Goal: Task Accomplishment & Management: Complete application form

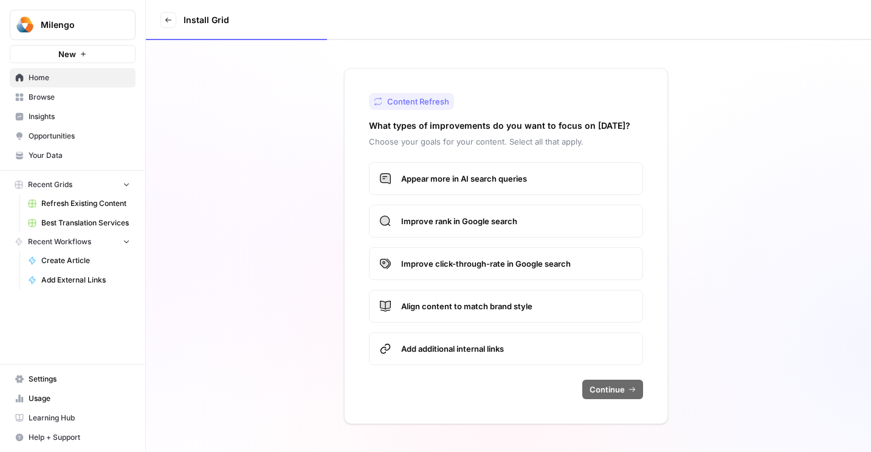
click at [171, 21] on icon at bounding box center [168, 19] width 7 height 7
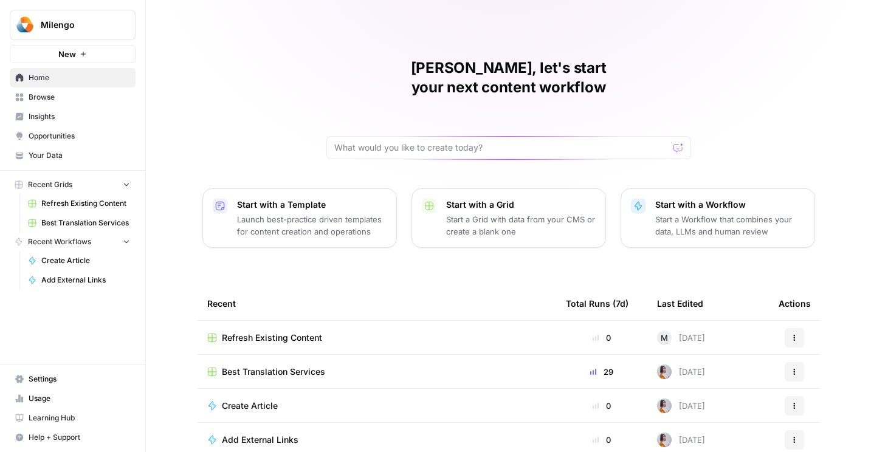
scroll to position [39, 0]
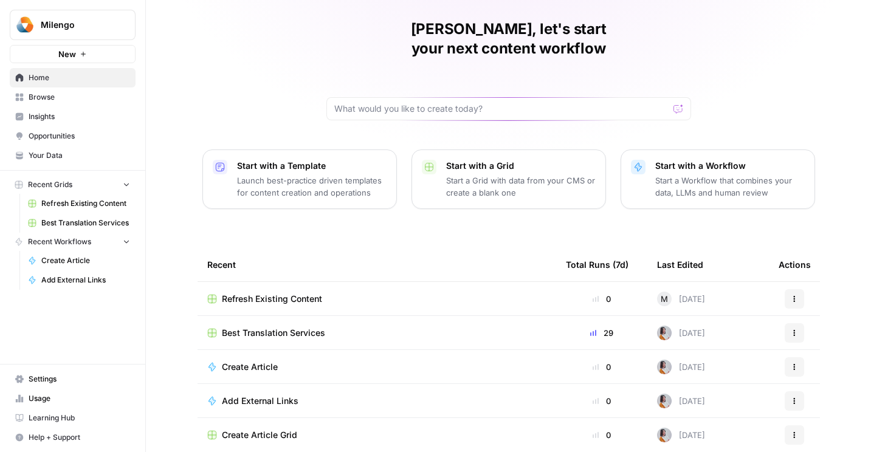
click at [343, 361] on div "Create Article" at bounding box center [376, 367] width 339 height 12
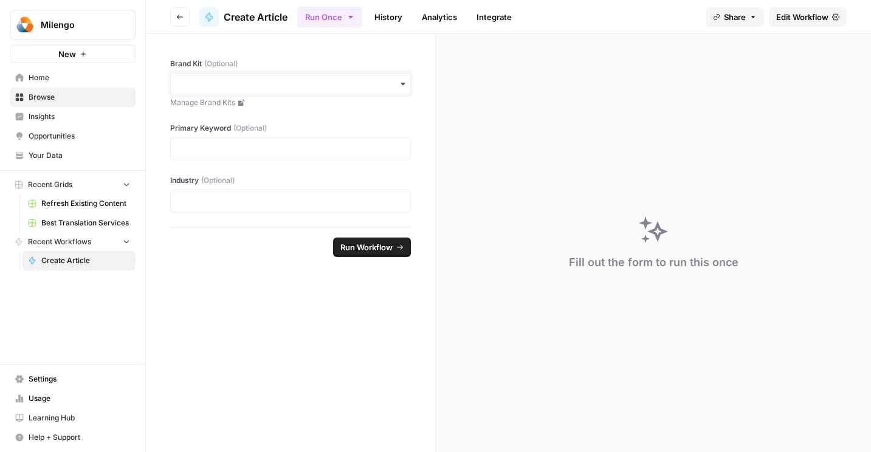
click at [315, 86] on input "Brand Kit (Optional)" at bounding box center [290, 84] width 225 height 12
click at [311, 115] on div "Milengo" at bounding box center [290, 116] width 239 height 23
click at [309, 151] on p at bounding box center [290, 149] width 225 height 12
click at [364, 247] on span "Run Workflow" at bounding box center [366, 247] width 52 height 12
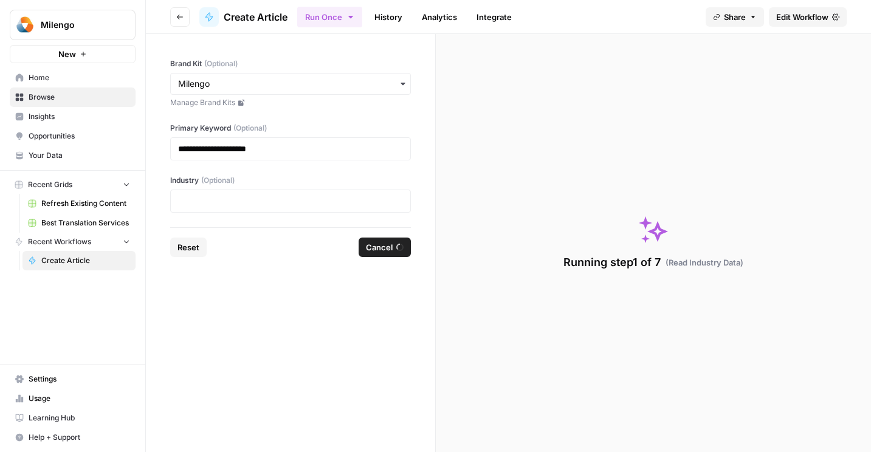
click at [315, 214] on div "**********" at bounding box center [290, 130] width 289 height 193
click at [306, 202] on p at bounding box center [290, 201] width 225 height 12
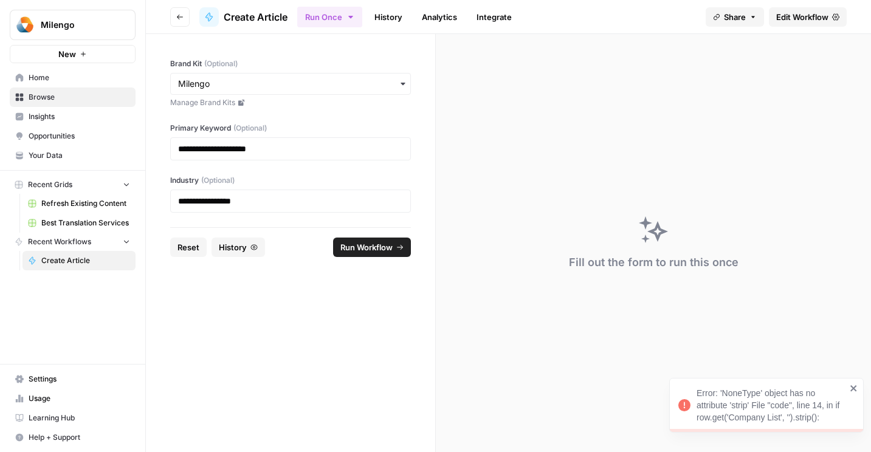
click at [366, 241] on span "Run Workflow" at bounding box center [366, 247] width 52 height 12
click at [798, 11] on span "Edit Workflow" at bounding box center [802, 17] width 52 height 12
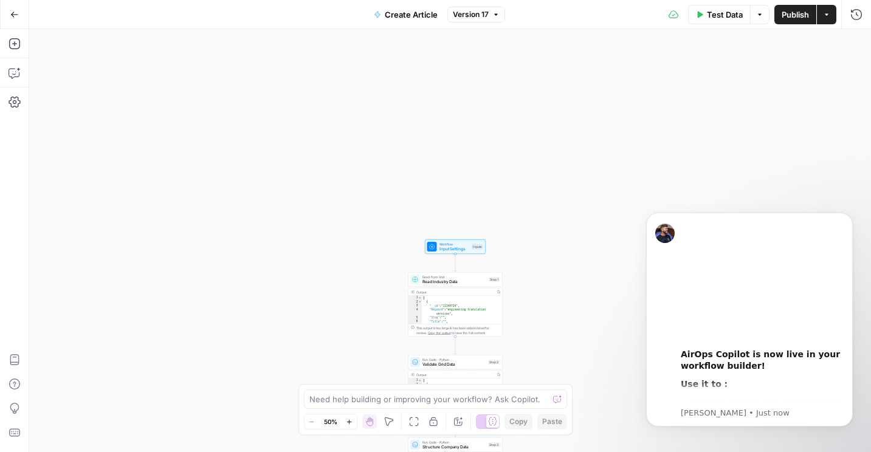
click at [15, 13] on icon "button" at bounding box center [14, 14] width 9 height 9
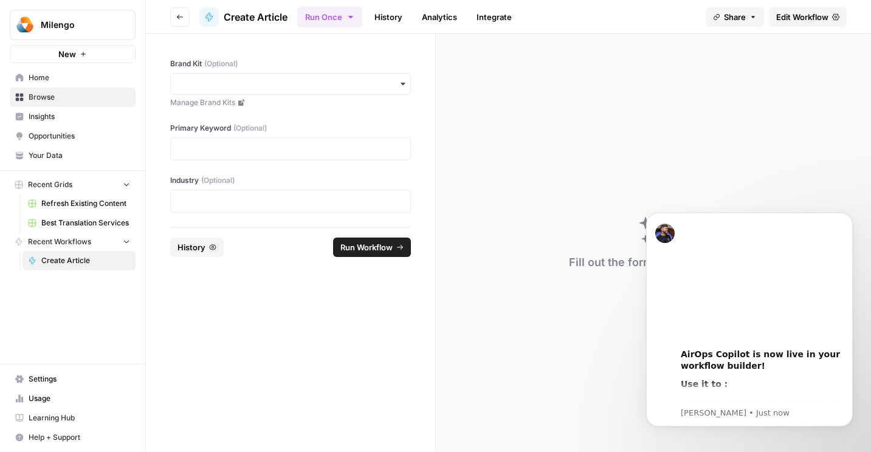
click at [19, 76] on icon at bounding box center [20, 78] width 8 height 8
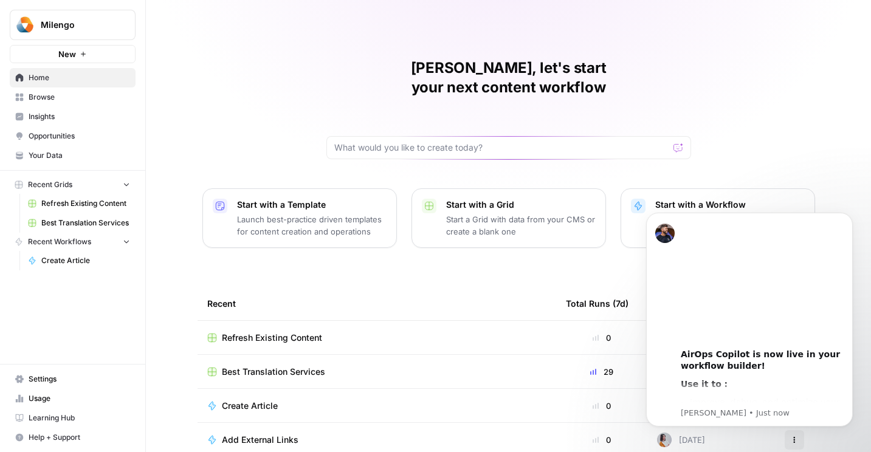
click at [249, 199] on div "Start with a Template Launch best-practice driven templates for content creatio…" at bounding box center [311, 218] width 149 height 39
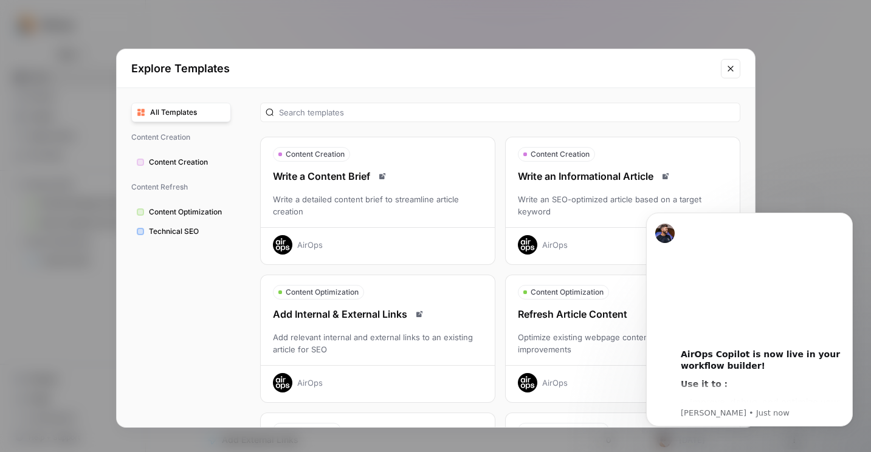
click at [171, 163] on span "Content Creation" at bounding box center [187, 162] width 77 height 11
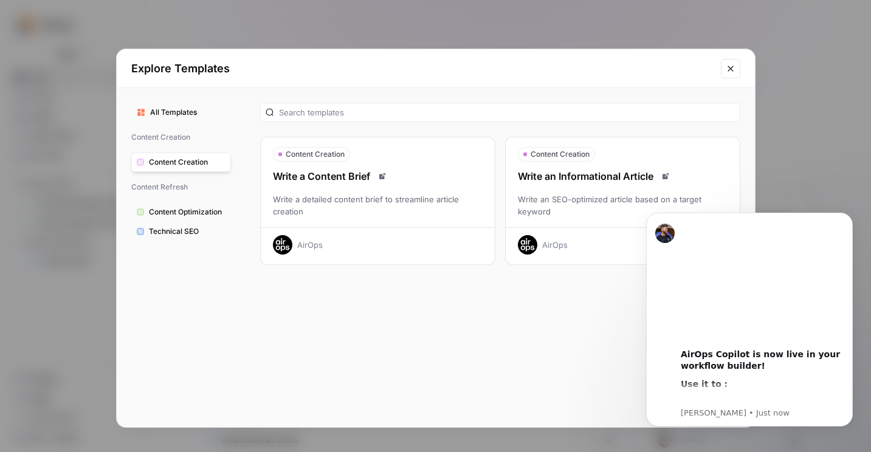
click at [624, 170] on div "Write an Informational Article" at bounding box center [622, 176] width 234 height 15
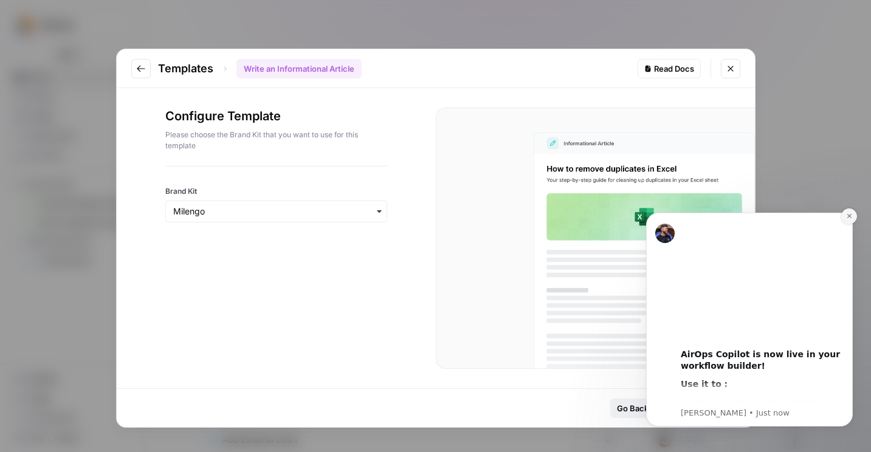
click at [850, 217] on icon "Dismiss notification" at bounding box center [848, 216] width 4 height 4
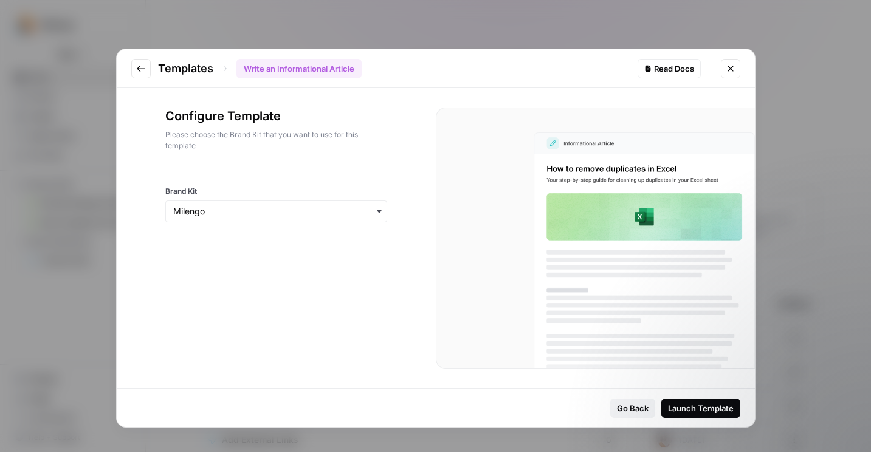
click at [707, 402] on div "Launch Template" at bounding box center [701, 408] width 66 height 12
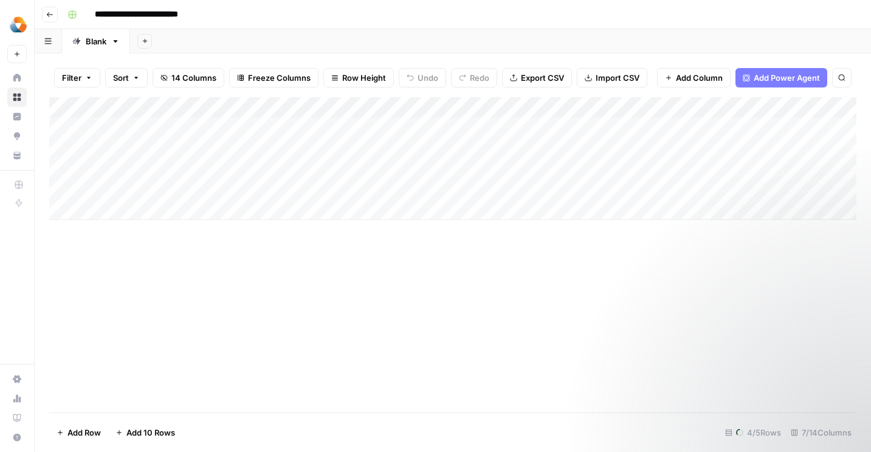
click at [145, 128] on div "Add Column" at bounding box center [452, 158] width 807 height 123
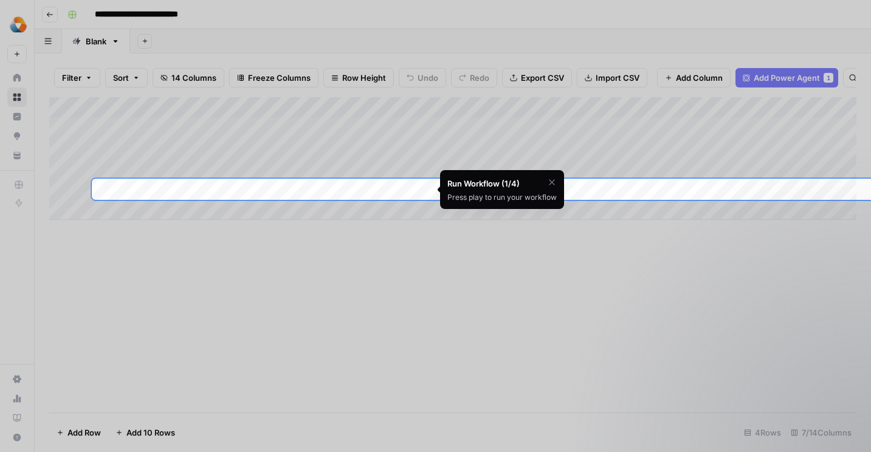
click at [231, 336] on div at bounding box center [435, 426] width 871 height 452
click at [550, 180] on icon "button" at bounding box center [551, 181] width 5 height 5
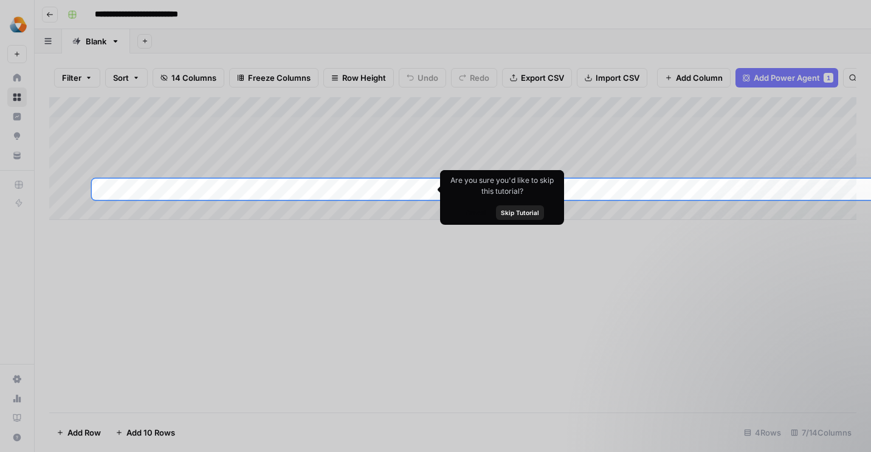
click at [392, 236] on div at bounding box center [435, 426] width 871 height 452
click at [486, 165] on div at bounding box center [435, 89] width 871 height 179
click at [481, 185] on div "Are you sure you'd like to skip this tutorial? Cancel Skip Tutorial" at bounding box center [502, 197] width 124 height 55
click at [225, 207] on div at bounding box center [435, 426] width 871 height 452
click at [205, 196] on div "Add Column" at bounding box center [452, 158] width 807 height 123
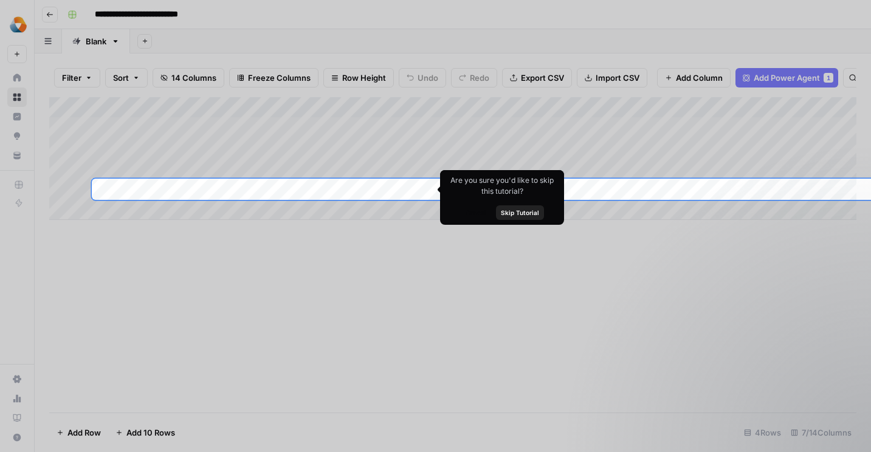
click at [342, 188] on div "Add Column" at bounding box center [452, 158] width 807 height 123
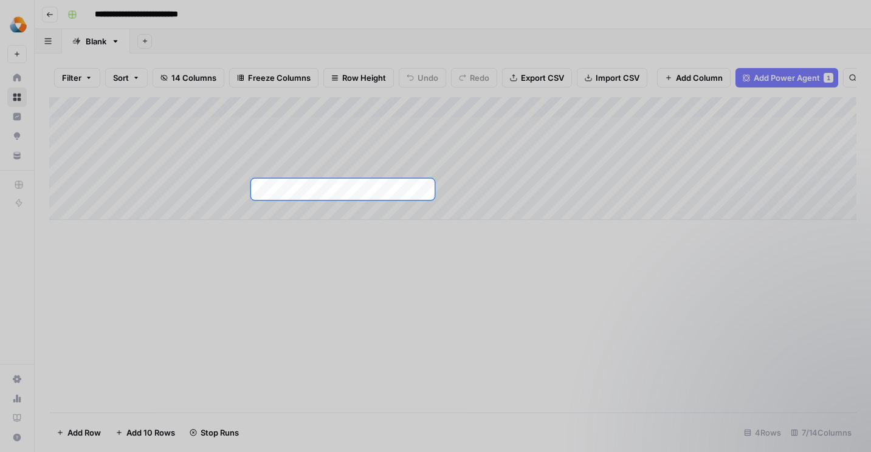
click at [342, 188] on div "Add Column" at bounding box center [452, 158] width 807 height 123
click at [516, 259] on div at bounding box center [435, 426] width 871 height 452
click at [199, 211] on div at bounding box center [435, 426] width 871 height 452
click at [162, 104] on div at bounding box center [435, 89] width 871 height 179
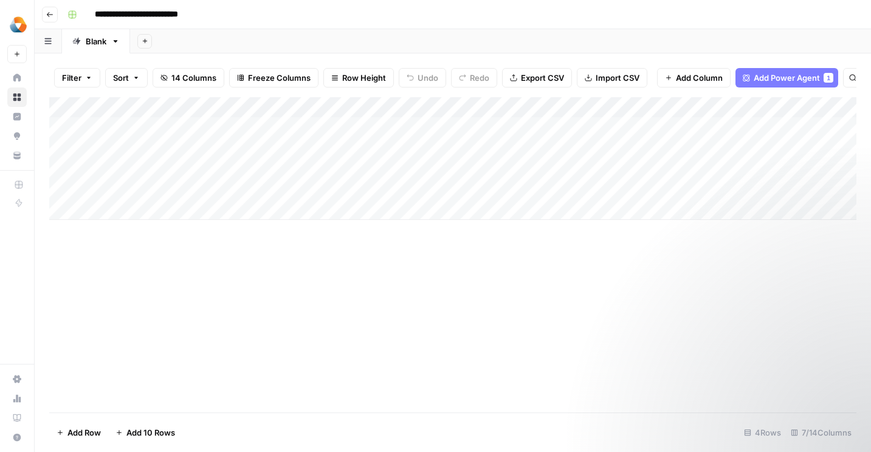
click at [227, 209] on div "Add Column" at bounding box center [452, 158] width 807 height 123
click at [157, 207] on div "Add Column" at bounding box center [452, 158] width 807 height 123
click at [93, 429] on span "Add Row" at bounding box center [83, 432] width 33 height 12
click at [80, 434] on span "Add Row" at bounding box center [83, 432] width 33 height 12
click at [298, 185] on div "Add Column" at bounding box center [452, 158] width 807 height 123
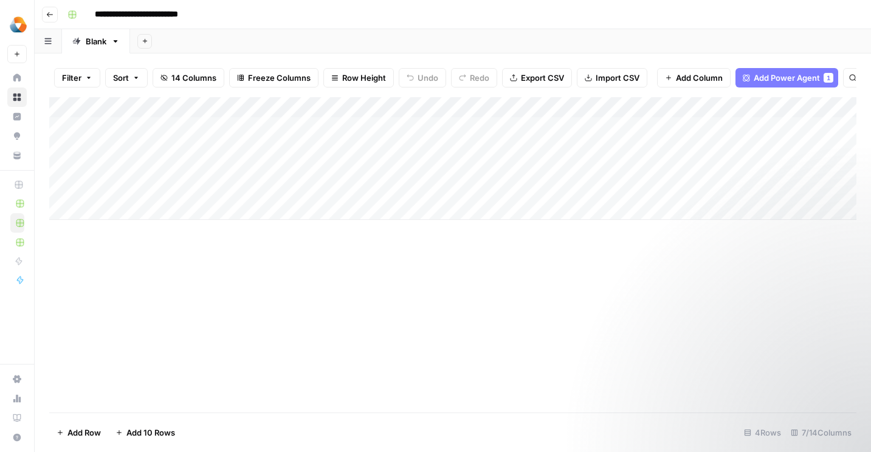
click at [139, 211] on div "Add Column" at bounding box center [452, 158] width 807 height 123
click at [91, 440] on button "Add Row" at bounding box center [78, 432] width 59 height 19
click at [150, 199] on div "Add Column" at bounding box center [452, 158] width 807 height 123
click at [419, 188] on div "Add Column" at bounding box center [452, 158] width 807 height 123
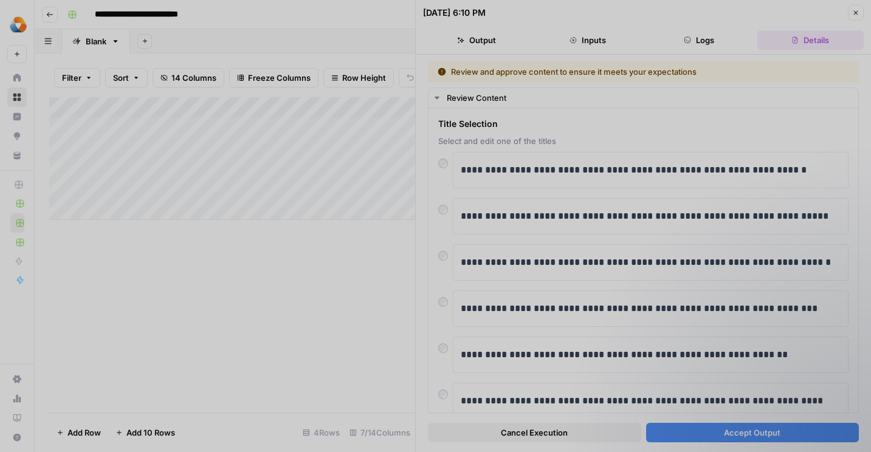
click at [858, 16] on div at bounding box center [435, 226] width 871 height 452
click at [859, 15] on div at bounding box center [435, 226] width 871 height 452
click at [535, 437] on div at bounding box center [435, 226] width 871 height 452
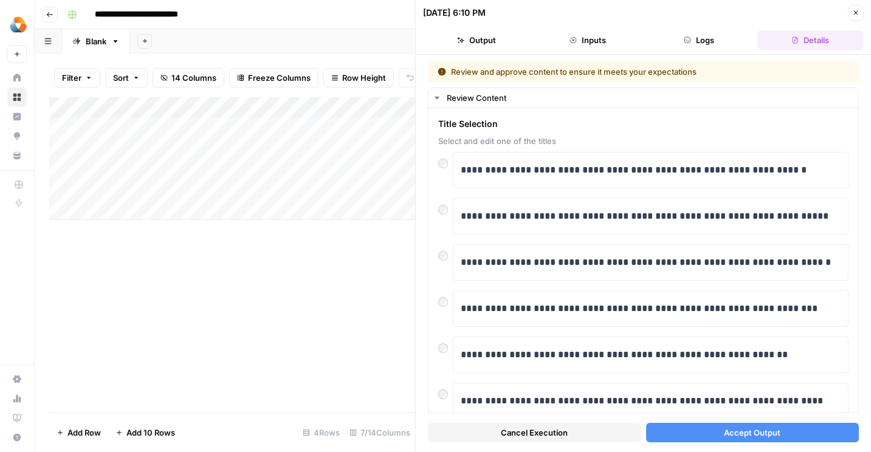
click at [858, 14] on icon "button" at bounding box center [855, 12] width 7 height 7
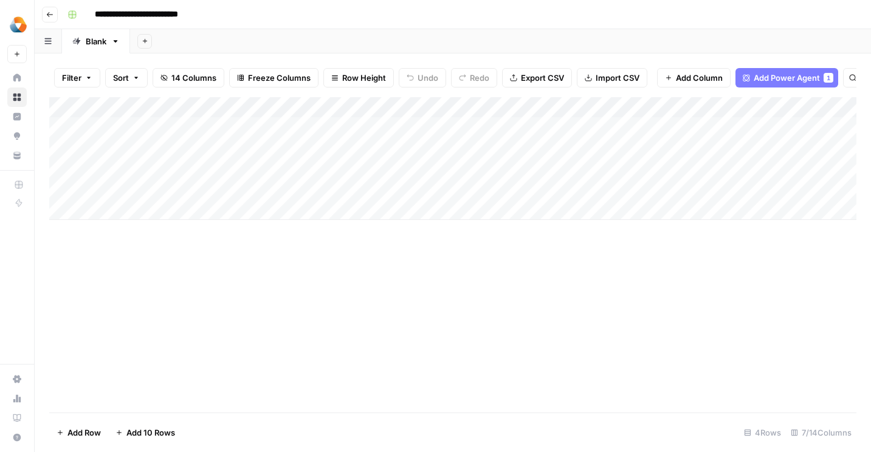
click at [145, 209] on div "Add Column" at bounding box center [452, 158] width 807 height 123
type textarea "**********"
click at [253, 309] on div "Add Column" at bounding box center [452, 254] width 807 height 315
click at [297, 206] on div "Add Column" at bounding box center [452, 168] width 807 height 143
click at [345, 213] on div "Add Column" at bounding box center [452, 168] width 807 height 143
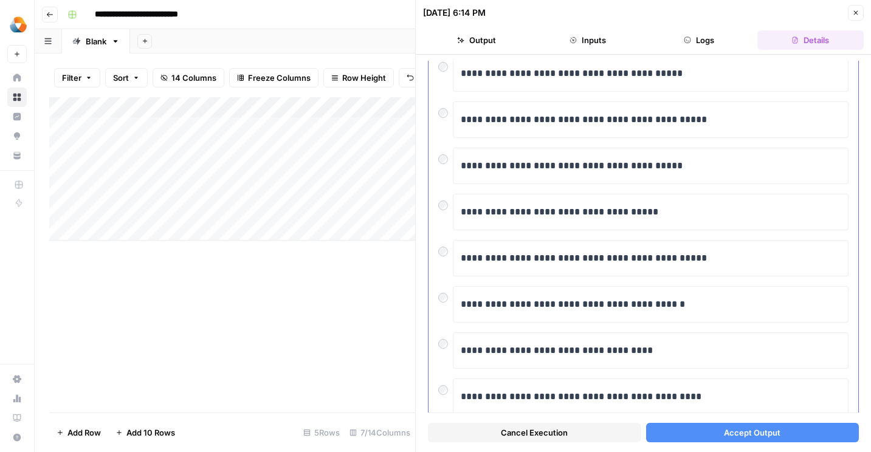
scroll to position [142, 0]
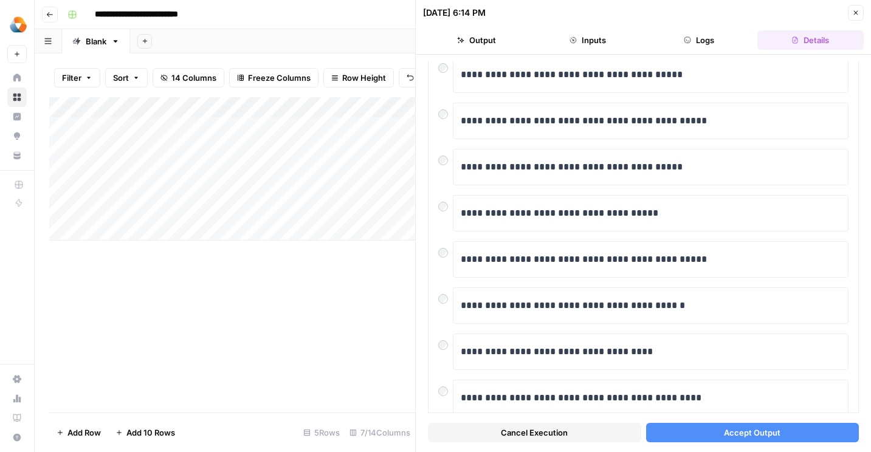
click at [725, 431] on span "Accept Output" at bounding box center [752, 432] width 56 height 12
